Goal: Navigation & Orientation: Find specific page/section

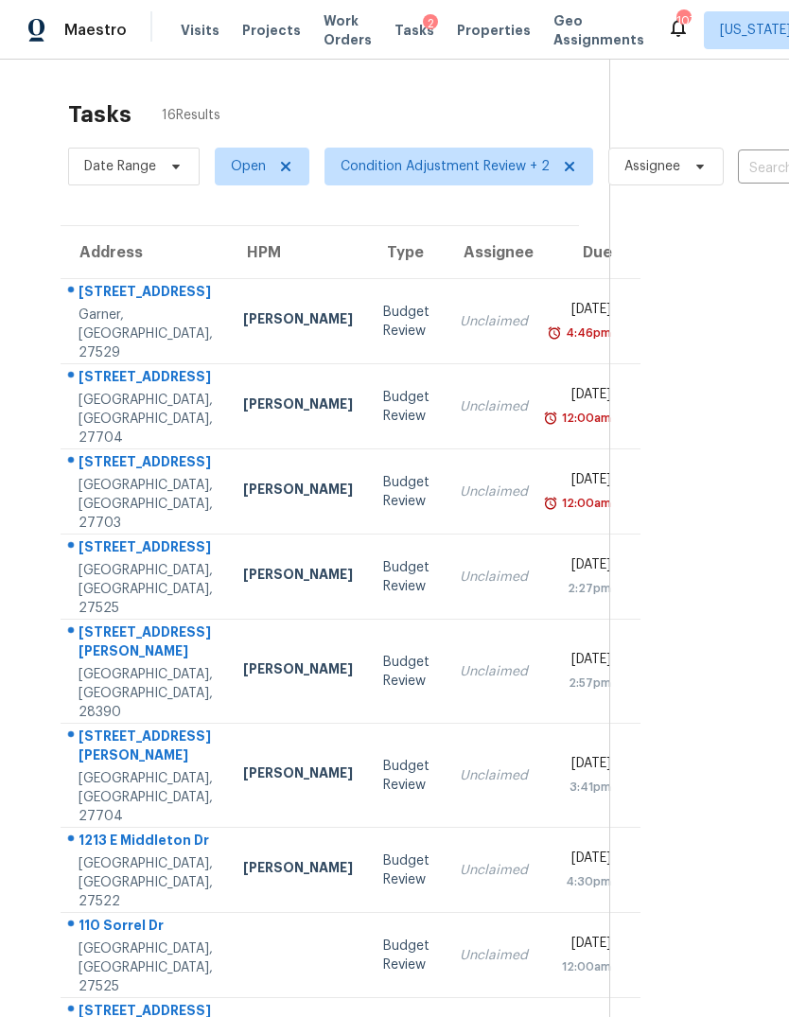
scroll to position [60, 0]
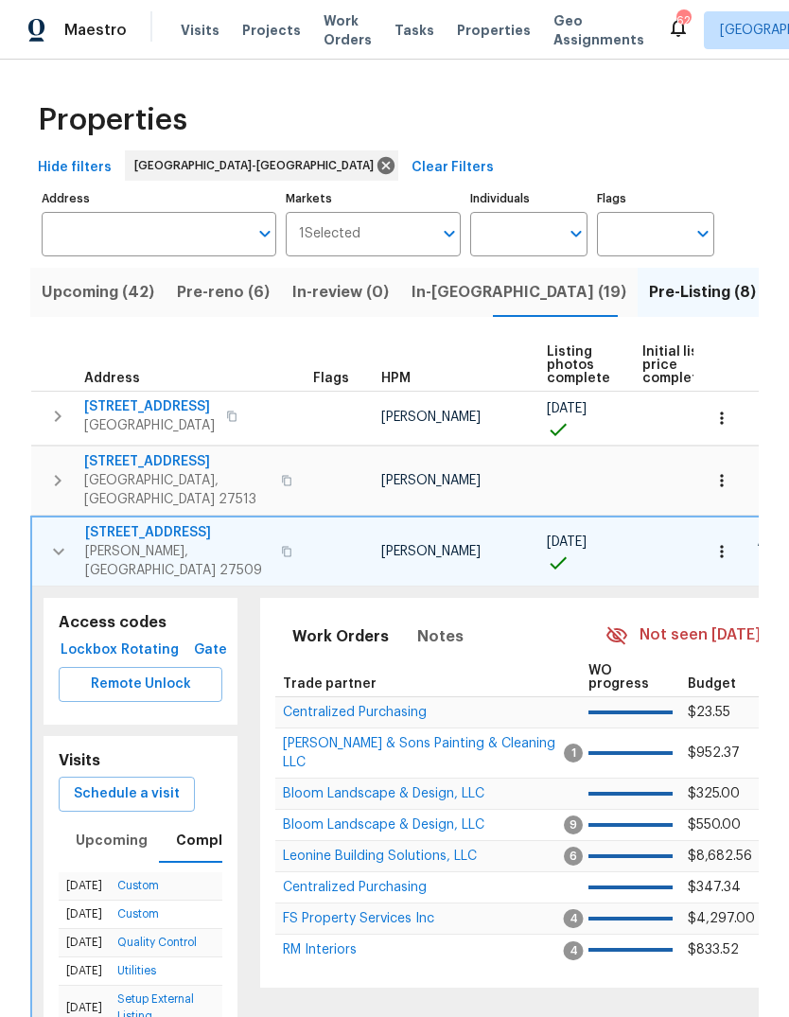
scroll to position [0, 34]
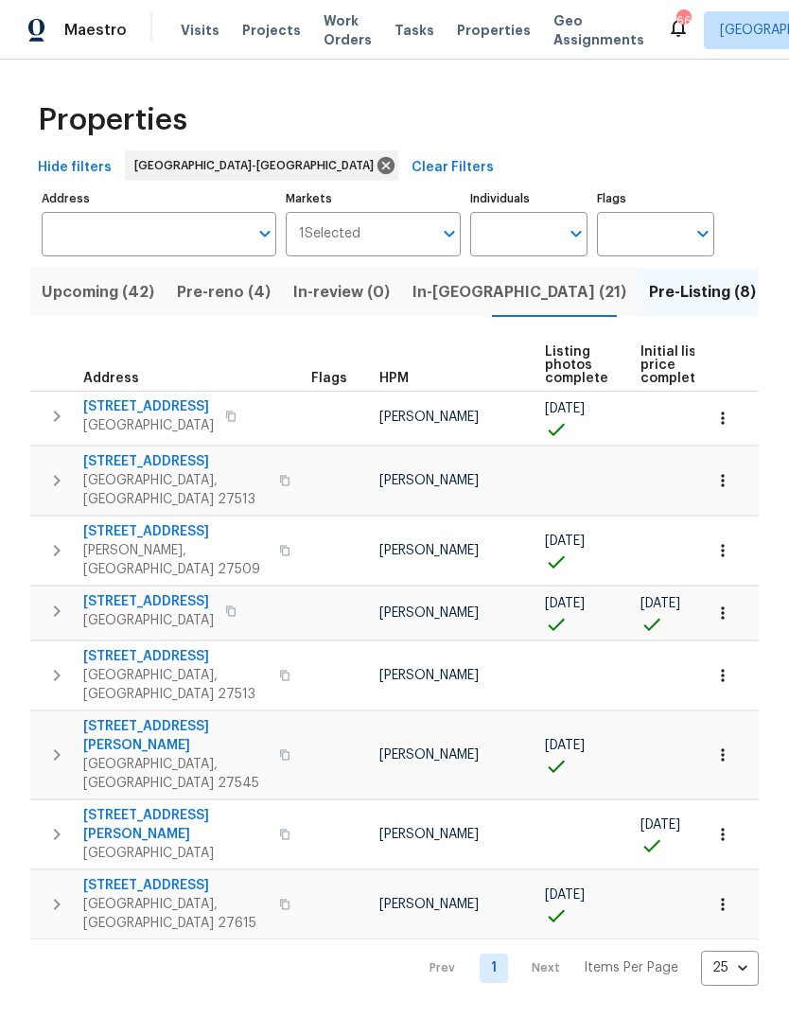
click at [458, 281] on span "In-reno (21)" at bounding box center [519, 292] width 214 height 26
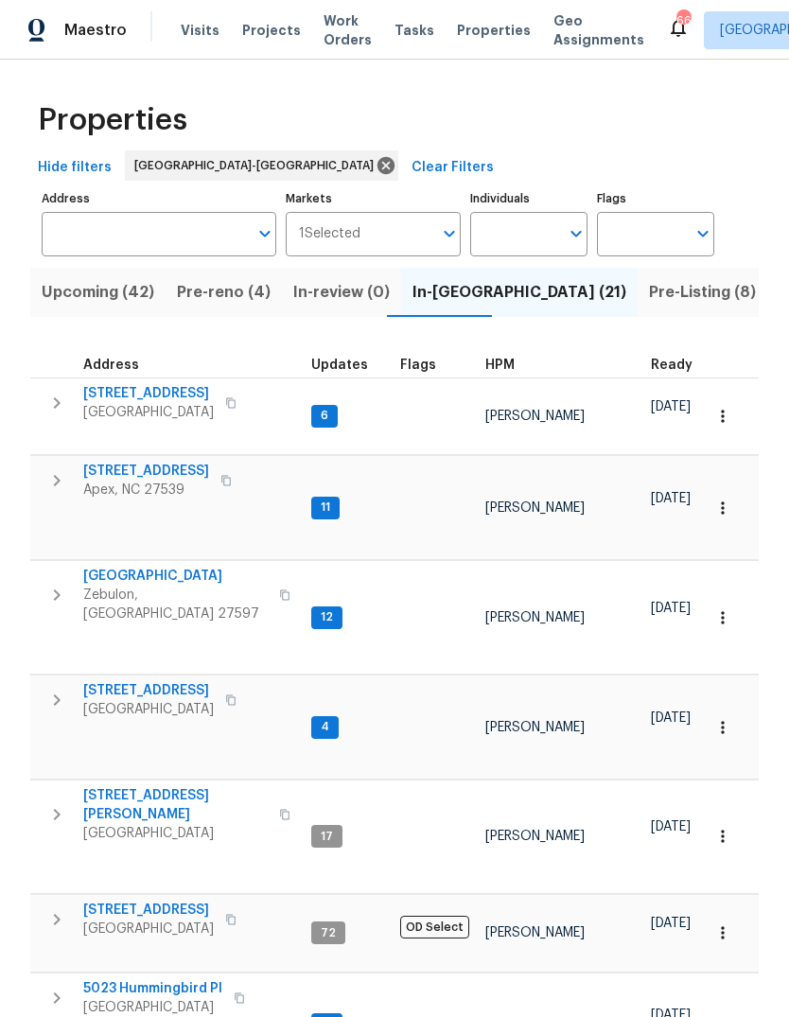
click at [470, 90] on div "Properties" at bounding box center [394, 120] width 728 height 61
